Goal: Task Accomplishment & Management: Use online tool/utility

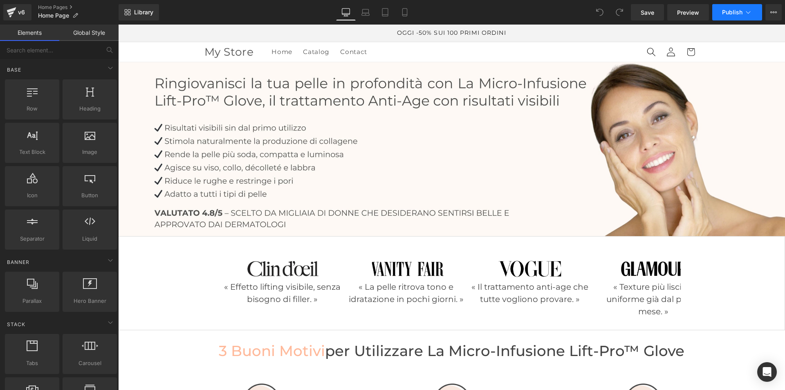
click at [747, 13] on icon at bounding box center [748, 12] width 8 height 8
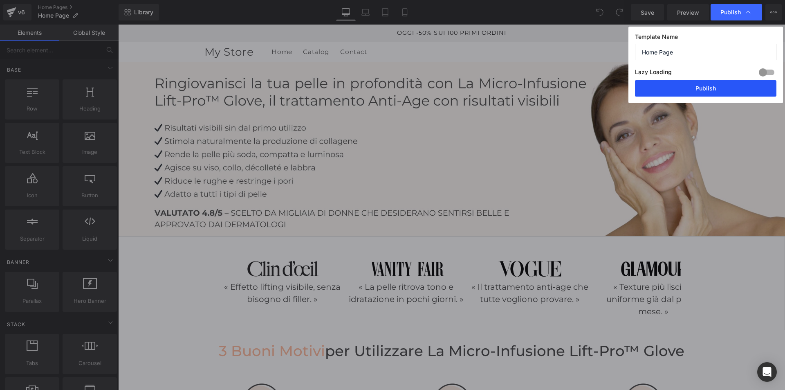
drag, startPoint x: 704, startPoint y: 90, endPoint x: 589, endPoint y: 58, distance: 119.7
click at [704, 90] on button "Publish" at bounding box center [705, 88] width 141 height 16
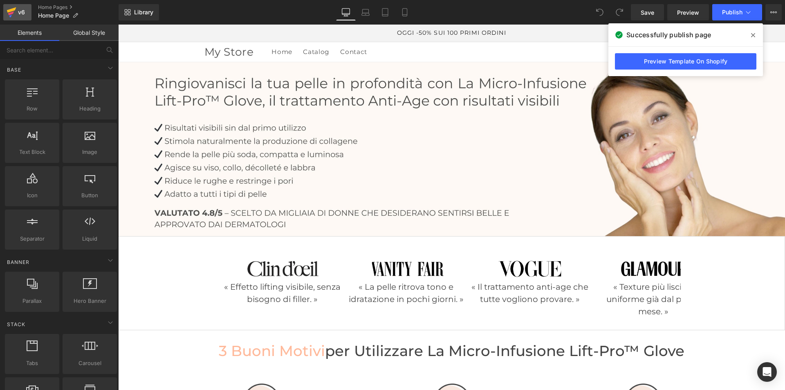
click at [16, 13] on icon at bounding box center [12, 12] width 10 height 20
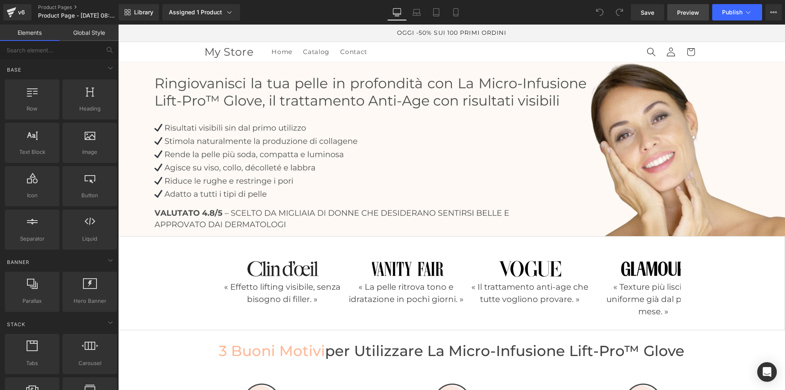
click at [693, 11] on span "Preview" at bounding box center [688, 12] width 22 height 9
click at [18, 12] on div "v6" at bounding box center [21, 12] width 10 height 11
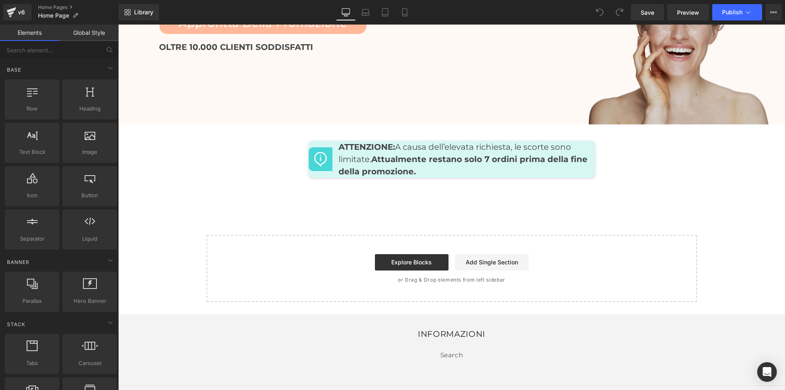
scroll to position [4045, 0]
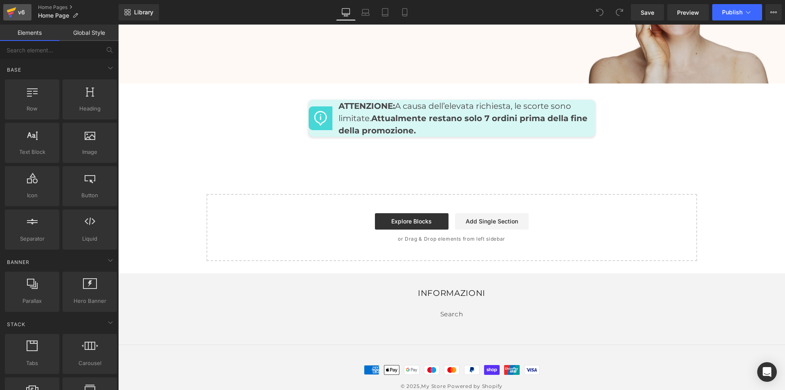
click at [13, 11] on icon at bounding box center [12, 12] width 10 height 20
